Goal: Transaction & Acquisition: Obtain resource

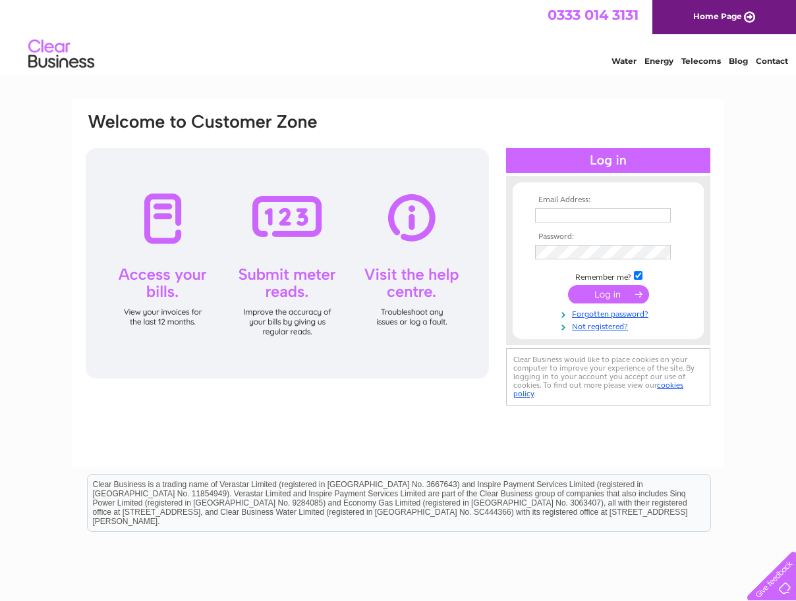
drag, startPoint x: 0, startPoint y: 0, endPoint x: 578, endPoint y: 208, distance: 614.0
click at [578, 208] on input "text" at bounding box center [603, 215] width 136 height 14
type input "james.coghlan@salvationarmy.org.uk"
click at [568, 287] on input "submit" at bounding box center [608, 296] width 81 height 18
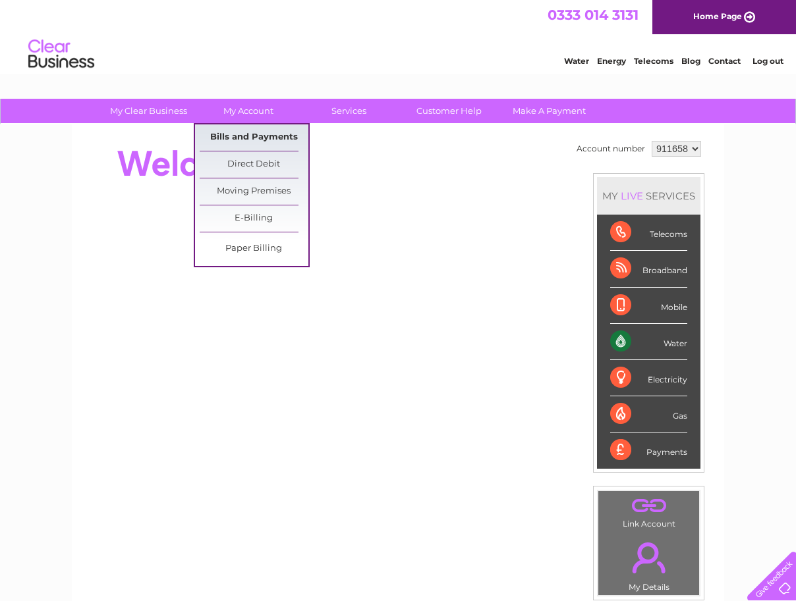
click at [250, 132] on link "Bills and Payments" at bounding box center [254, 137] width 109 height 26
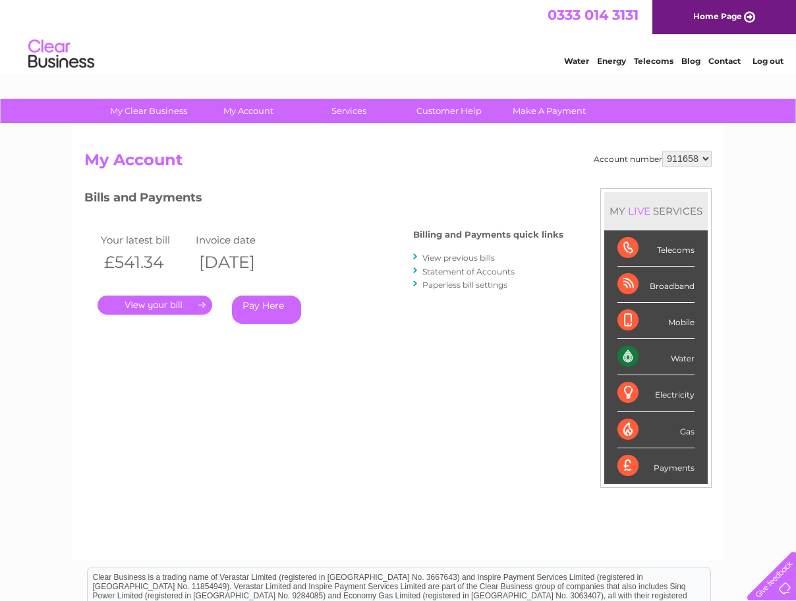
click at [156, 305] on link "." at bounding box center [154, 305] width 115 height 19
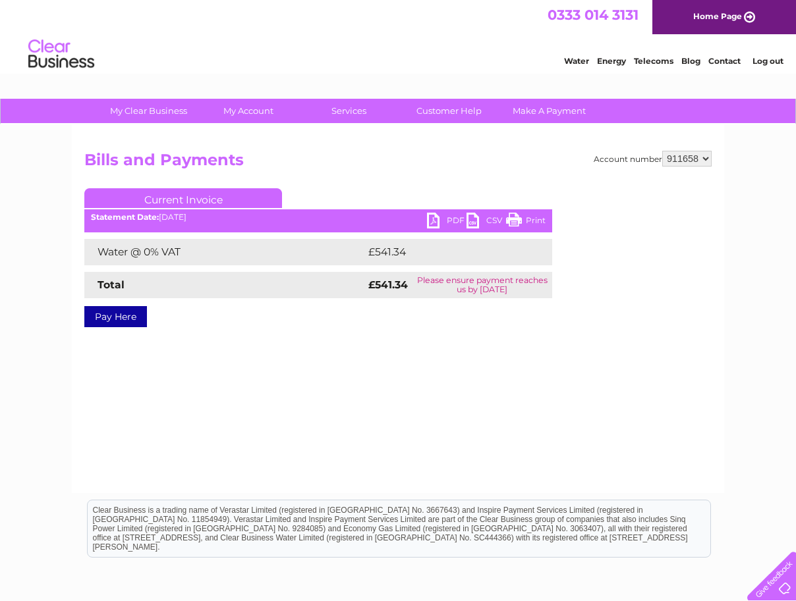
click at [431, 220] on link "PDF" at bounding box center [447, 222] width 40 height 19
click at [764, 57] on link "Log out" at bounding box center [767, 61] width 31 height 10
